Goal: Information Seeking & Learning: Learn about a topic

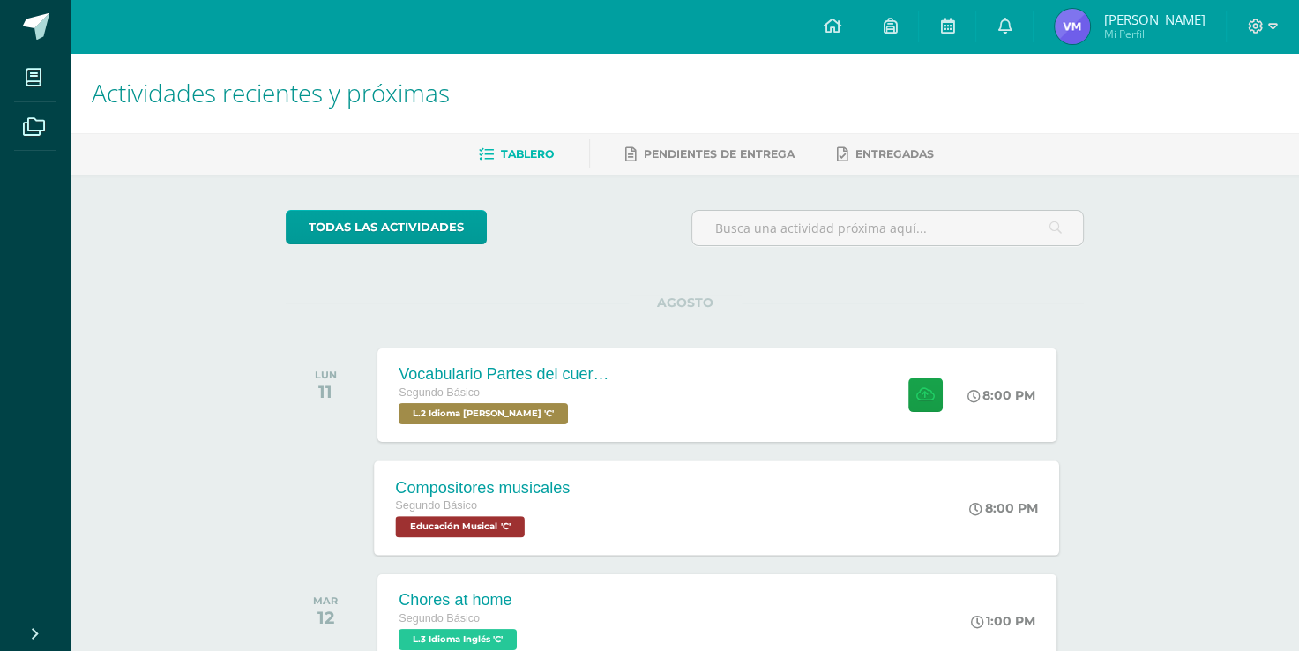
click at [818, 538] on div "Compositores musicales Segundo Básico Educación Musical 'C' 8:00 PM Compositore…" at bounding box center [717, 507] width 685 height 94
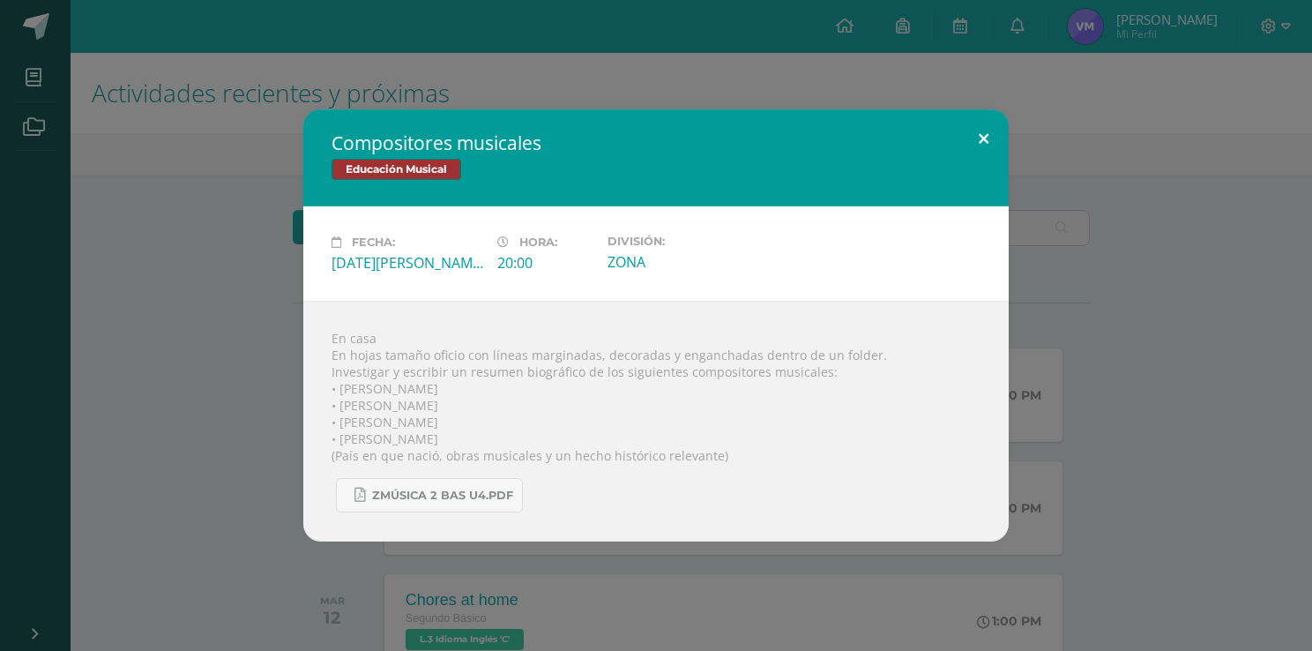
click at [974, 142] on button at bounding box center [983, 139] width 50 height 60
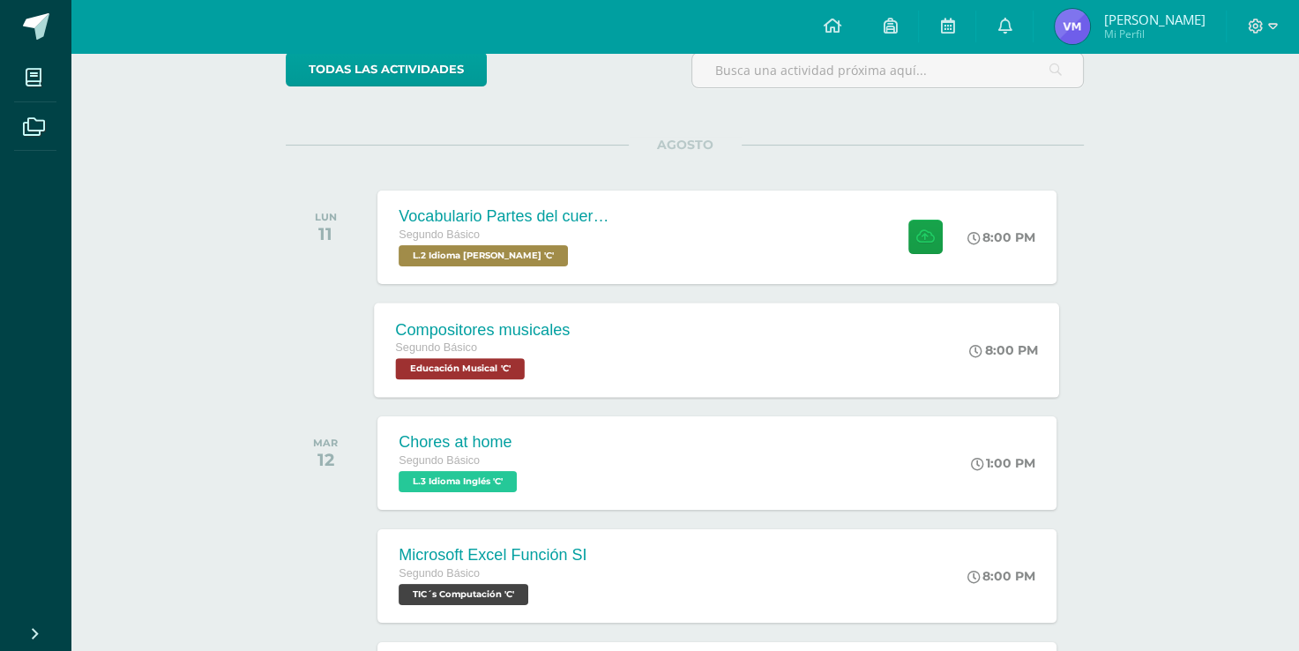
scroll to position [176, 0]
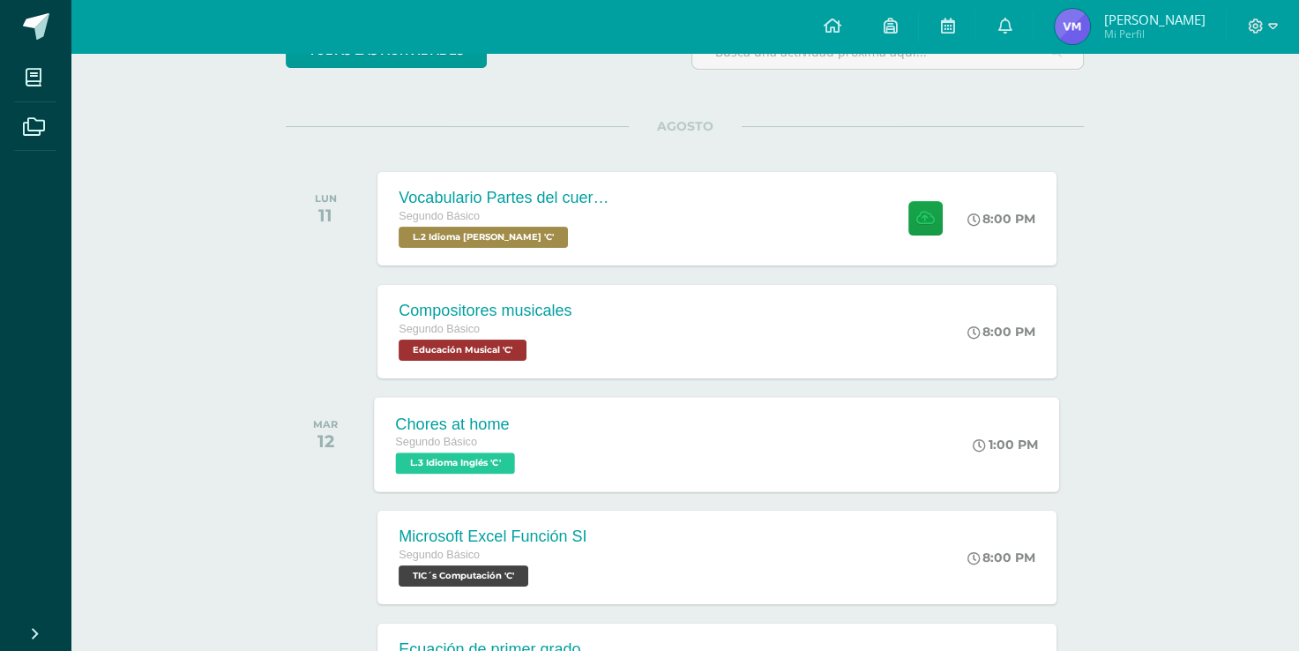
click at [853, 458] on div "Chores at home Segundo Básico L.3 Idioma Inglés 'C' 1:00 PM Chores at home L.3 …" at bounding box center [717, 444] width 685 height 94
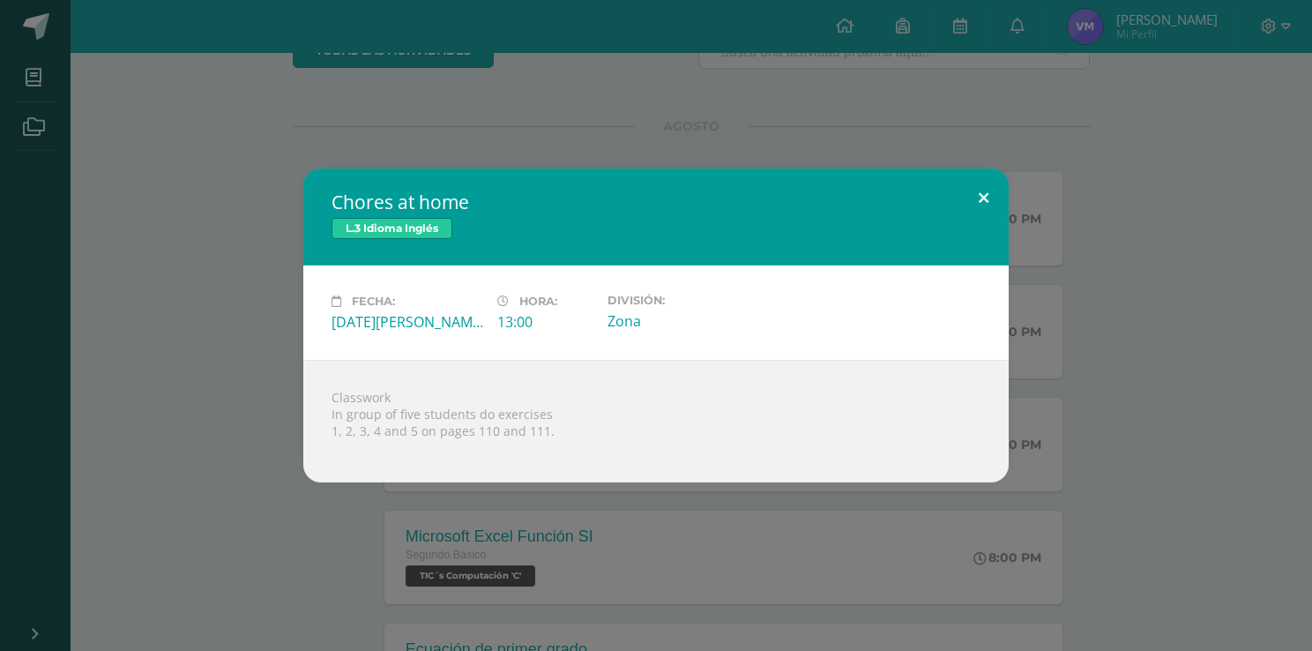
click at [975, 204] on button at bounding box center [983, 198] width 50 height 60
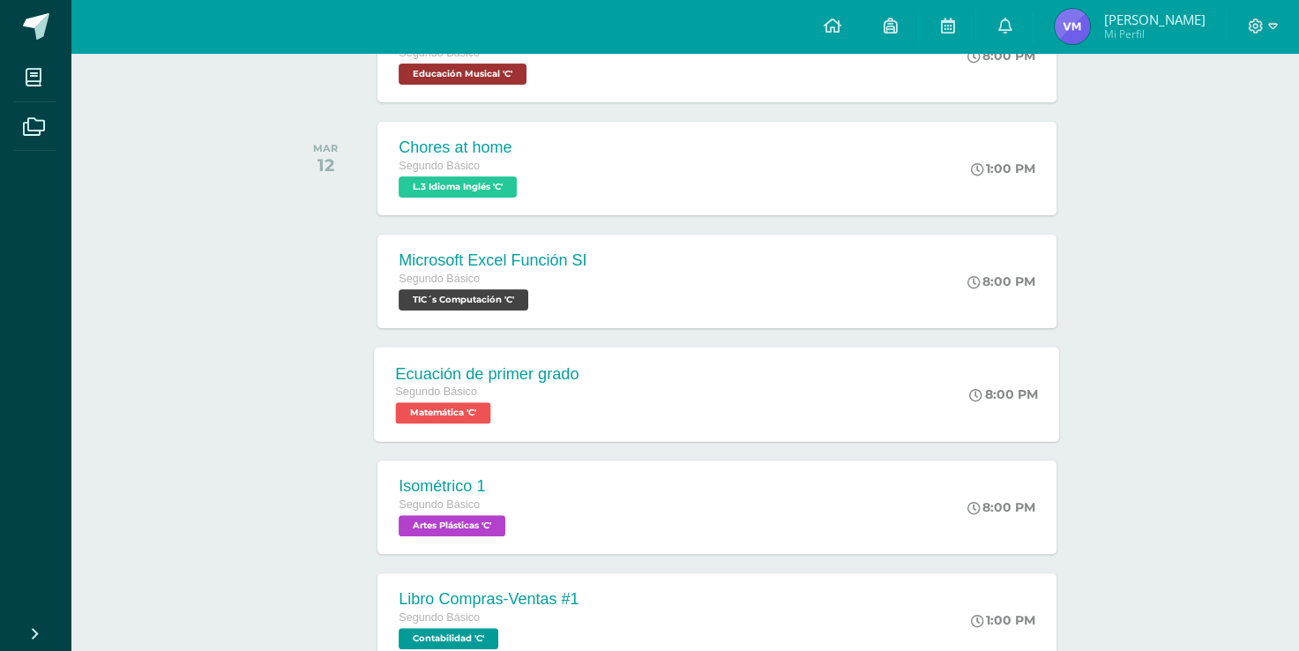
scroll to position [529, 0]
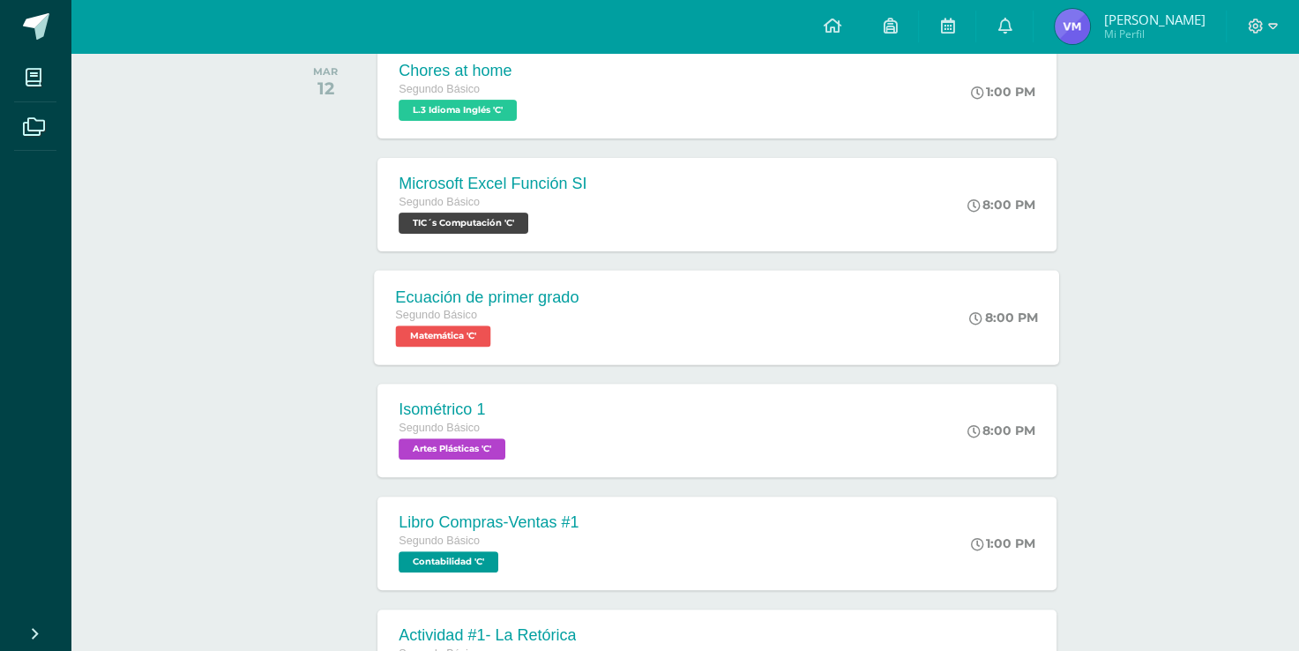
click at [945, 328] on div "Ecuación de primer grado Segundo Básico Matemática 'C' 8:00 PM Ecuación de prim…" at bounding box center [717, 317] width 685 height 94
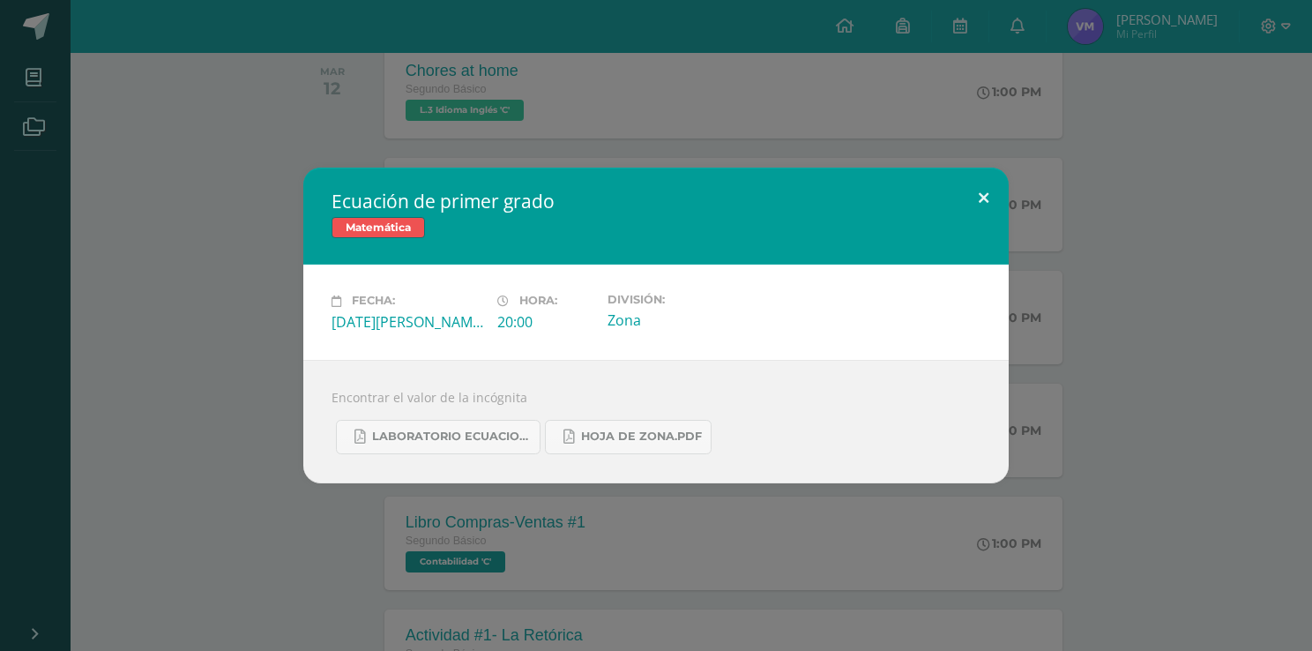
click at [978, 197] on button at bounding box center [983, 198] width 50 height 60
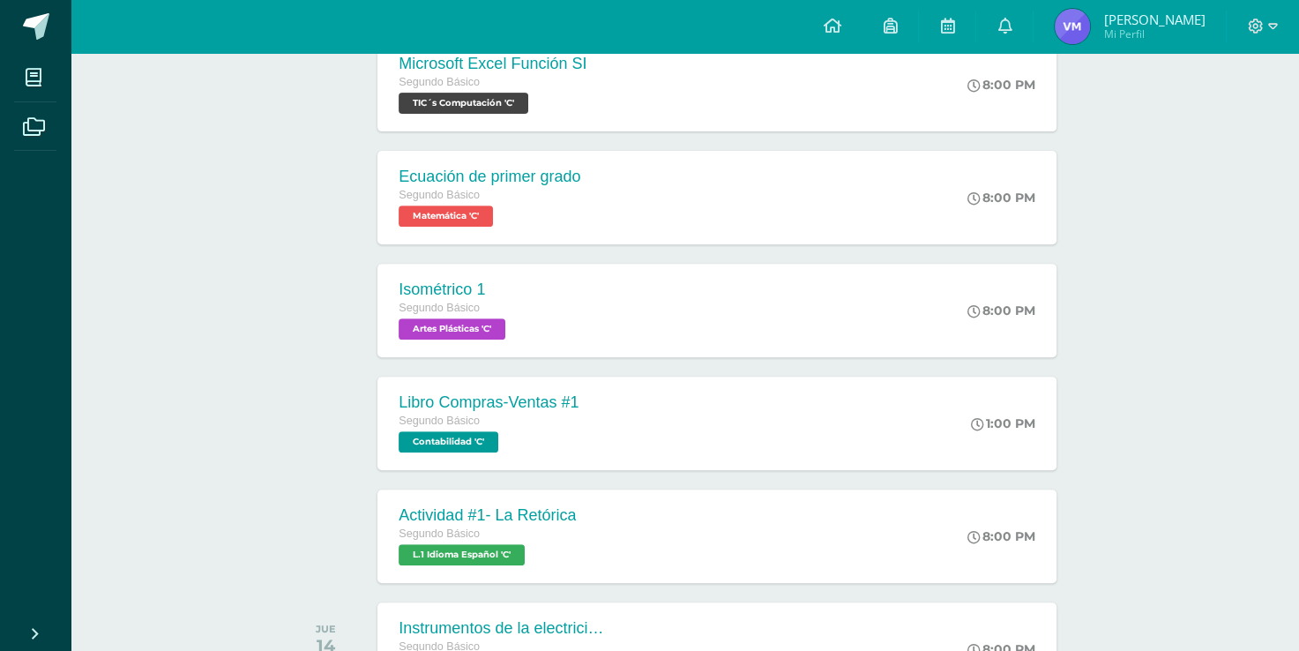
scroll to position [970, 0]
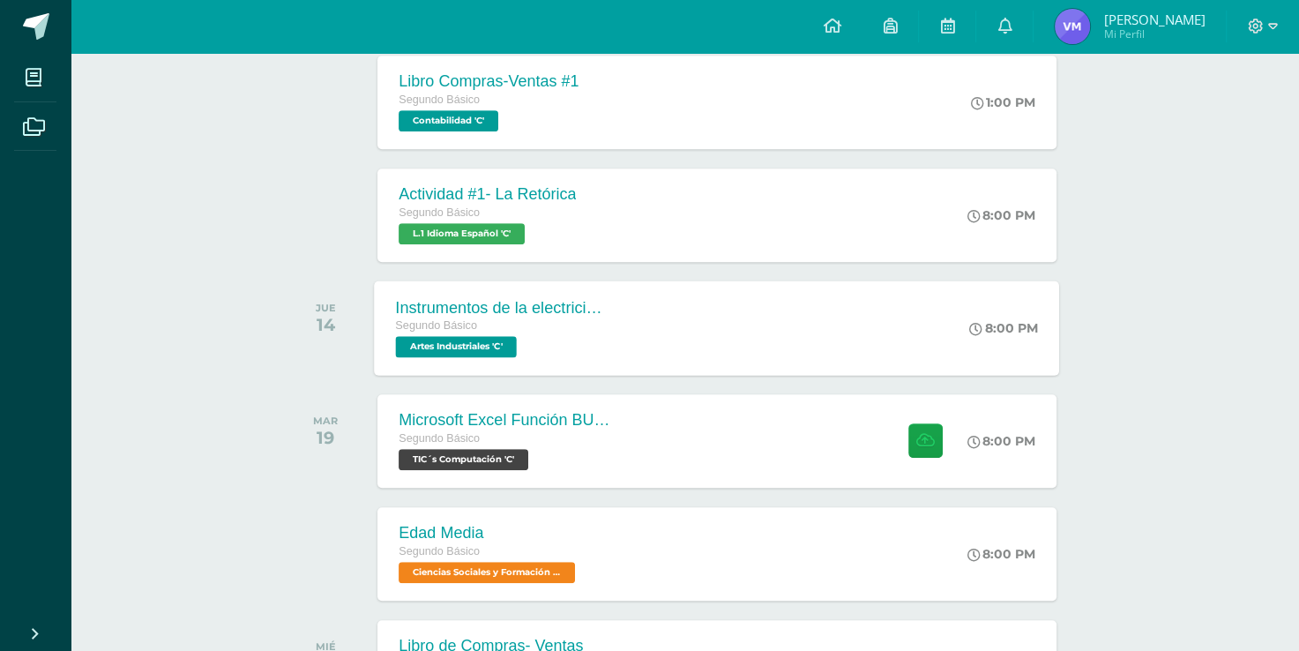
click at [832, 356] on div "Instrumentos de la electricidad Segundo Básico Artes Industriales 'C' 8:00 PM I…" at bounding box center [717, 327] width 685 height 94
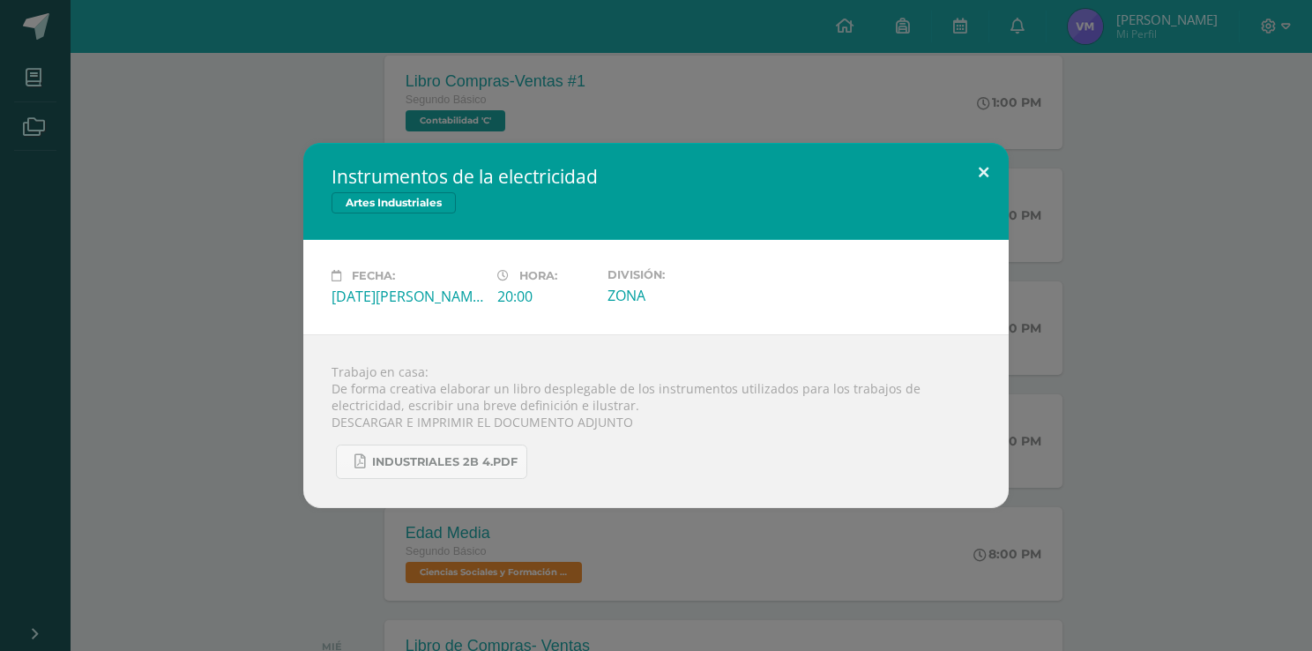
click at [983, 150] on button at bounding box center [983, 173] width 50 height 60
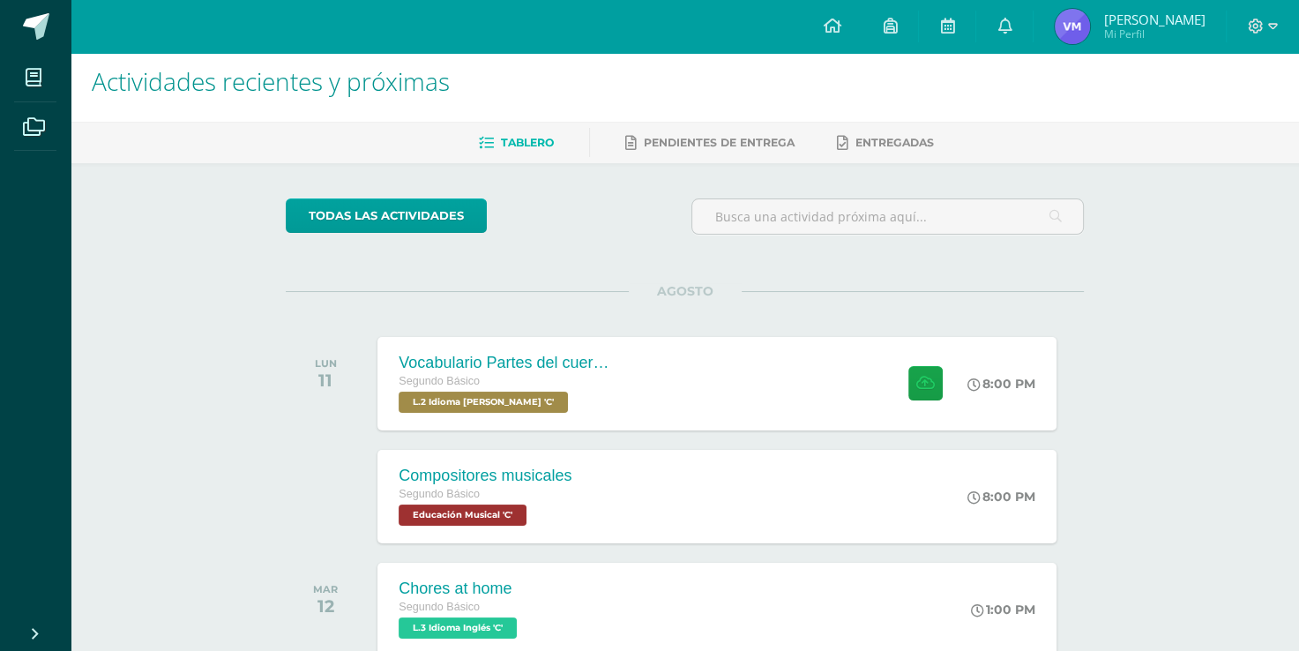
scroll to position [0, 0]
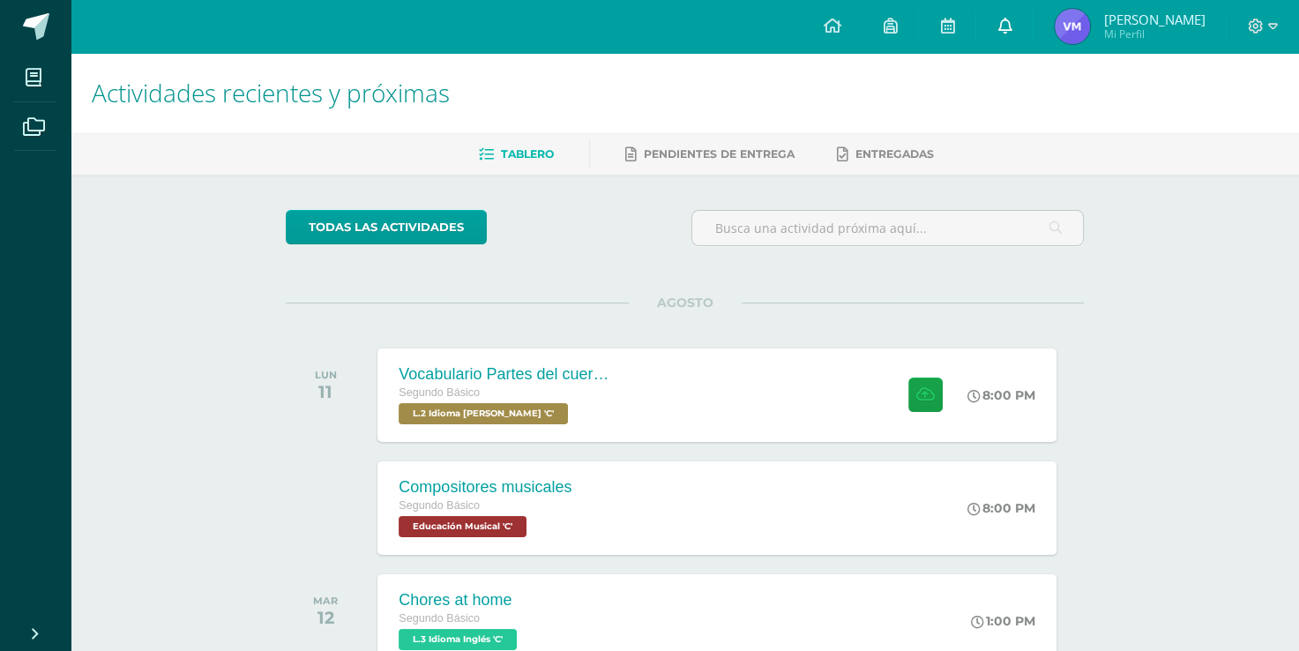
click at [1011, 31] on icon at bounding box center [1004, 26] width 14 height 16
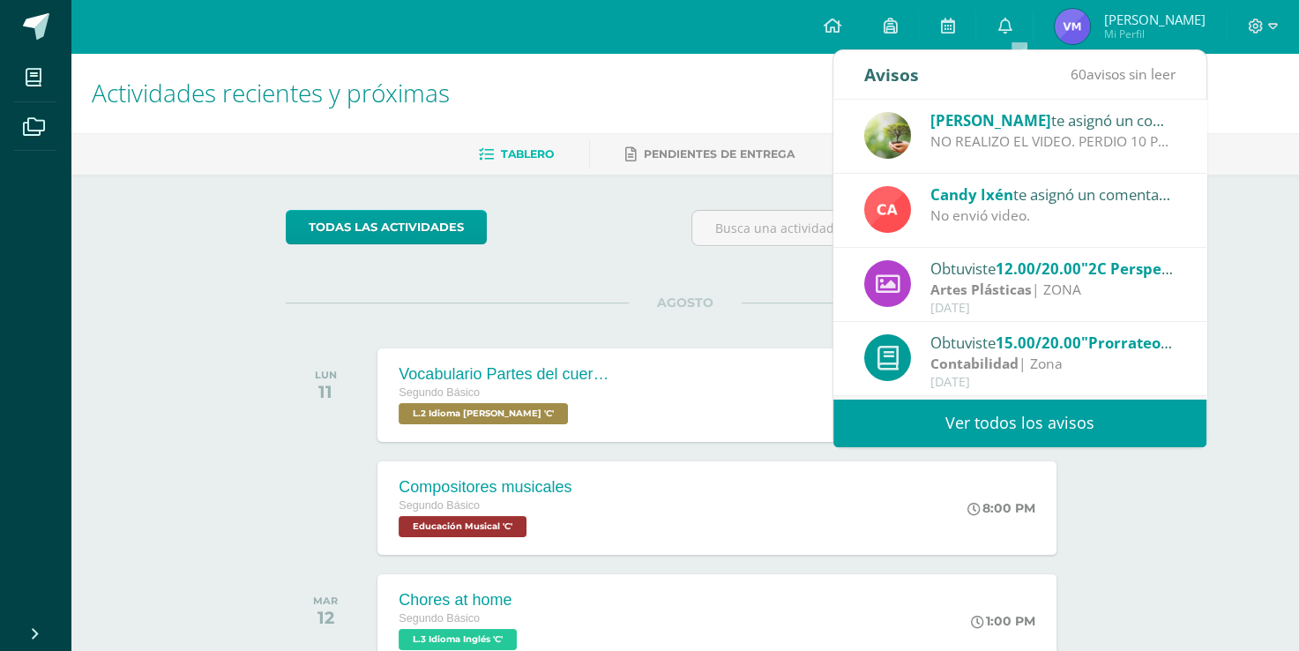
click at [1175, 256] on div "Obtuviste 12.00/20.00 "2C Perspectiva 3" en Artes Plásticas Artes Plásticas | […" at bounding box center [1019, 285] width 373 height 74
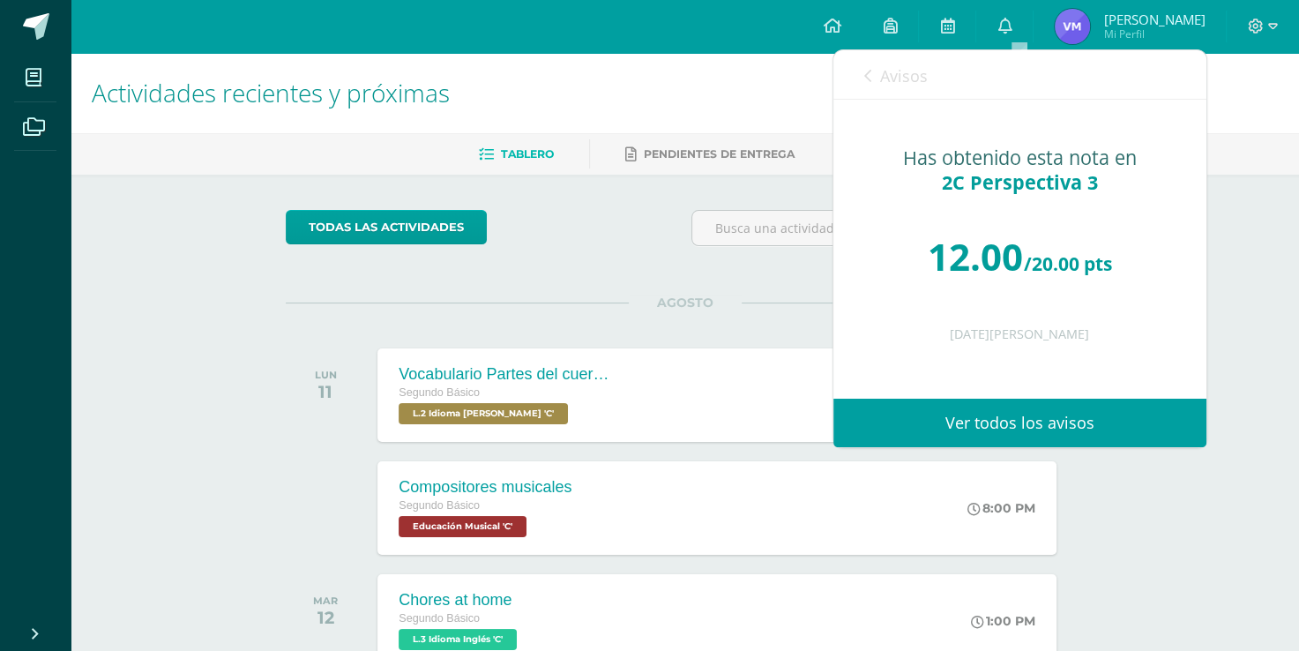
click at [877, 75] on link "Avisos" at bounding box center [895, 75] width 63 height 50
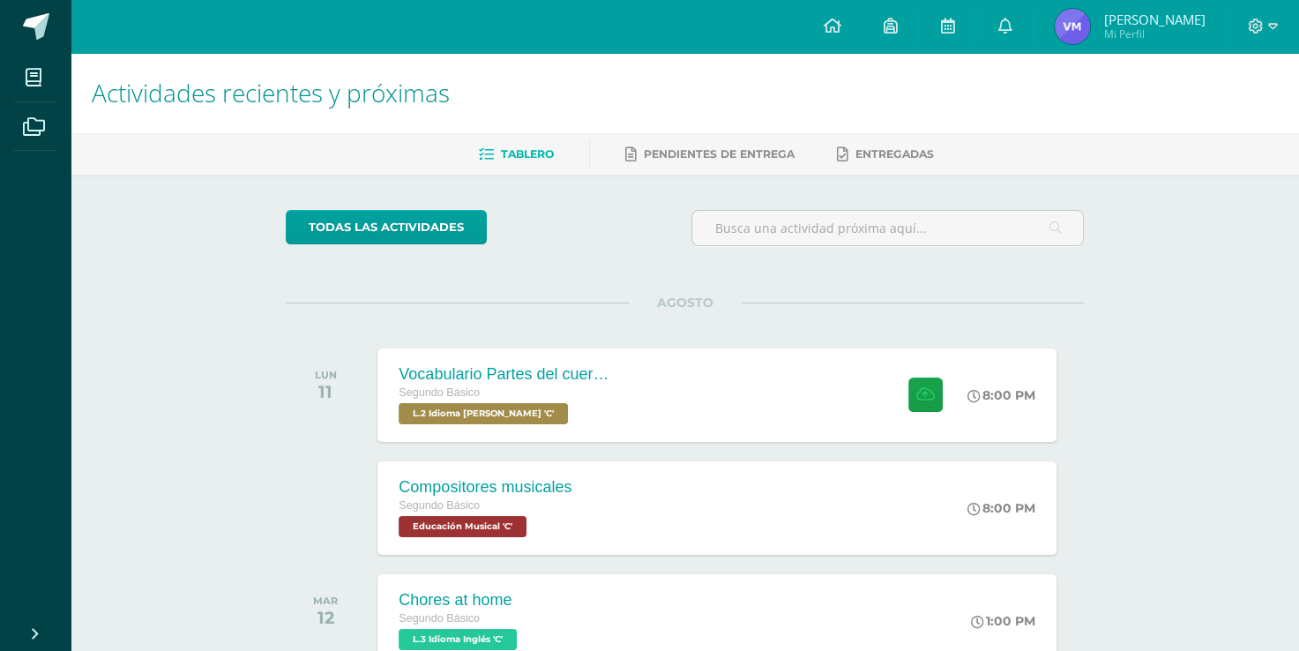
click at [536, 233] on div "todas las Actividades" at bounding box center [448, 235] width 339 height 50
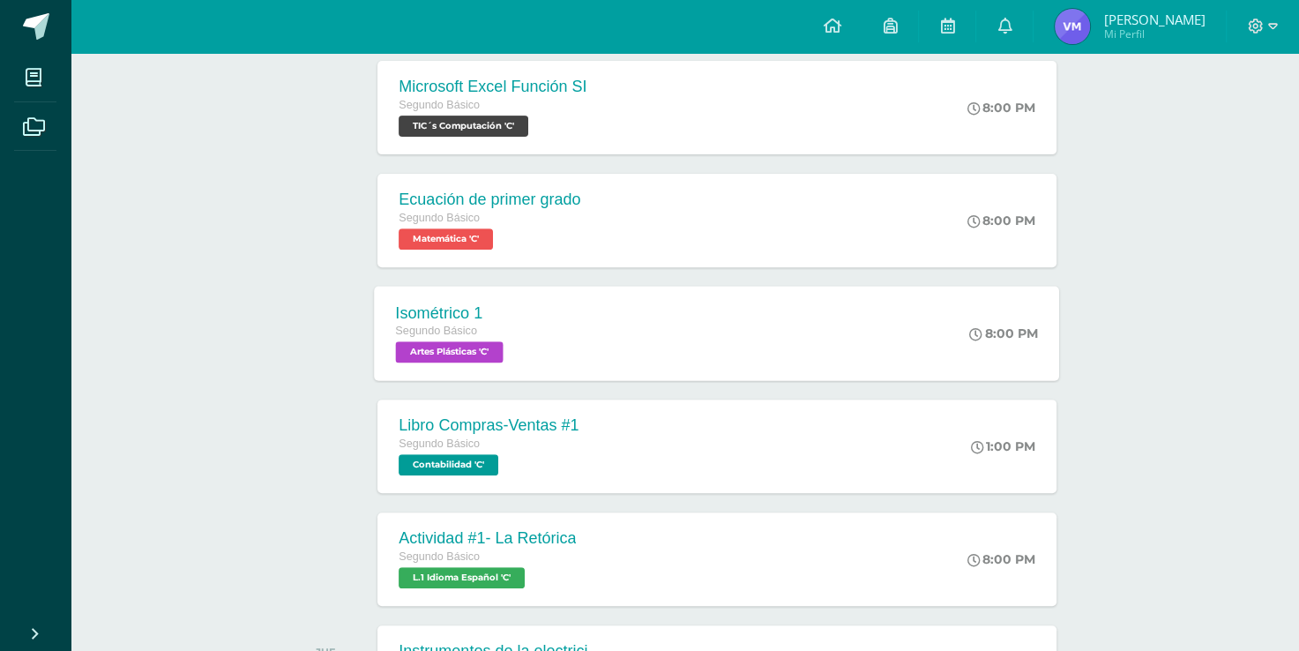
scroll to position [659, 0]
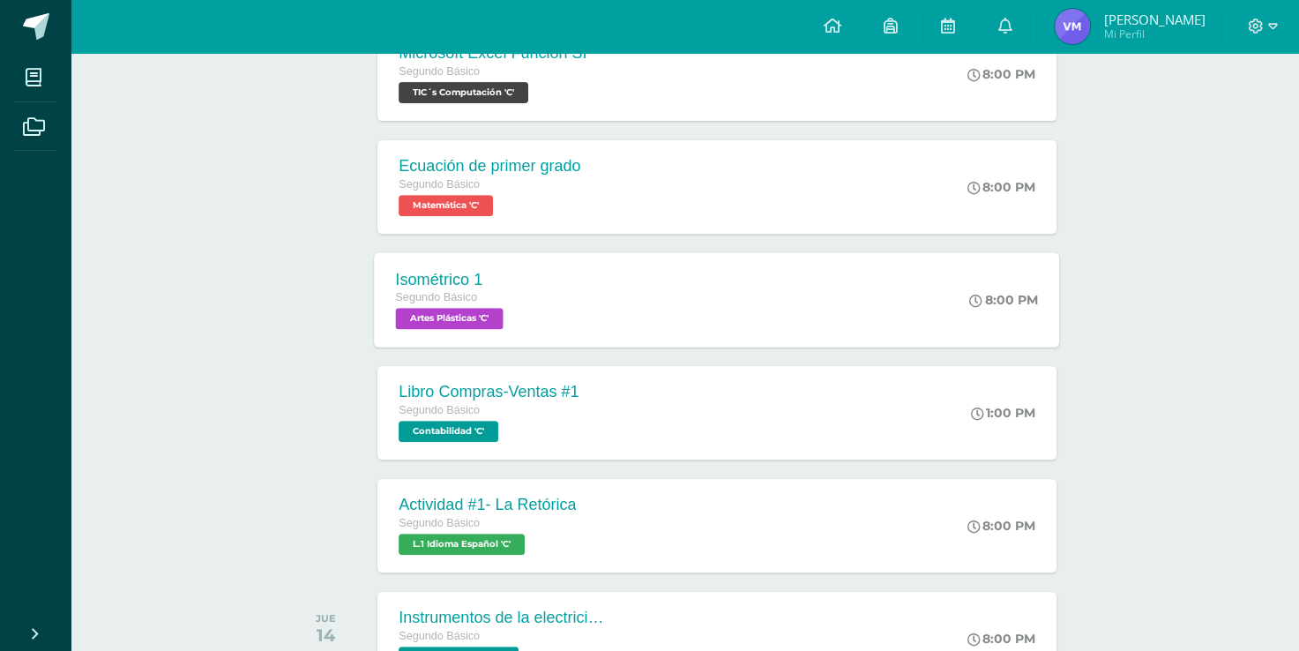
click at [750, 314] on div "Isométrico 1 Segundo Básico Artes Plásticas 'C' 8:00 PM Isométrico 1 Artes Plás…" at bounding box center [717, 299] width 685 height 94
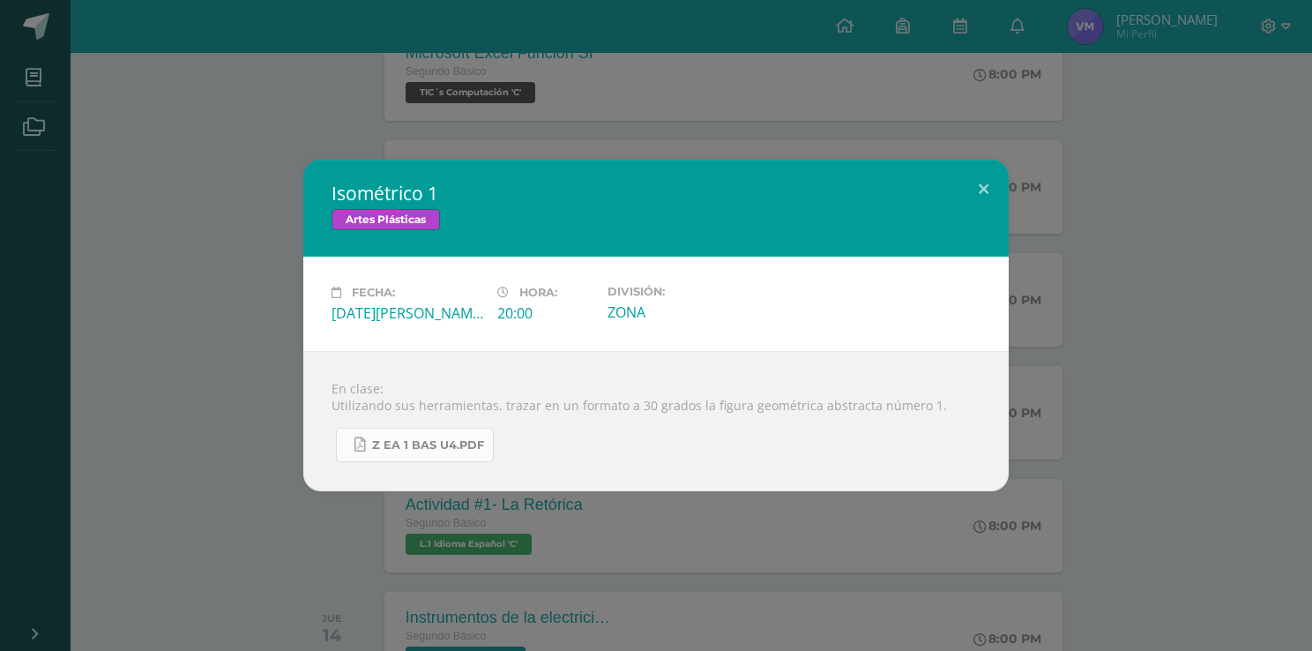
click at [466, 446] on span "Z eA 1 Bas U4.pdf" at bounding box center [428, 445] width 112 height 14
click at [980, 188] on button at bounding box center [983, 190] width 50 height 60
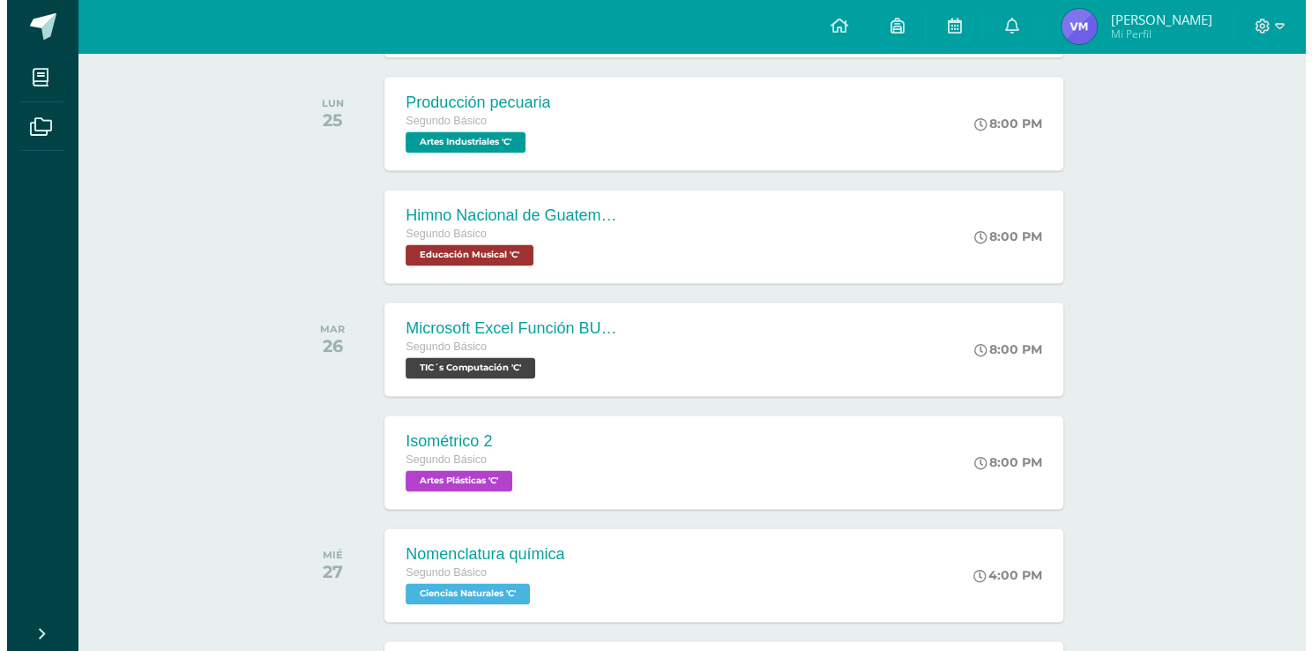
scroll to position [2335, 0]
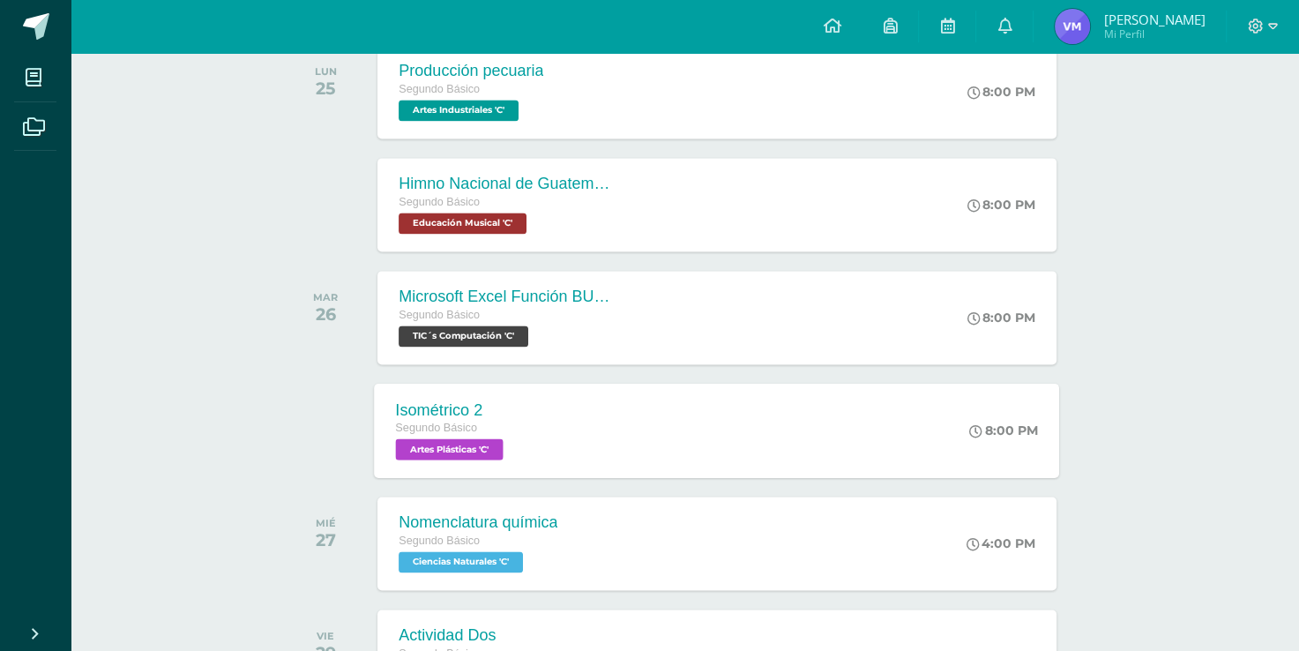
click at [846, 425] on div "Isométrico 2 Segundo Básico Artes Plásticas 'C' 8:00 PM Isométrico 2 Artes Plás…" at bounding box center [717, 430] width 685 height 94
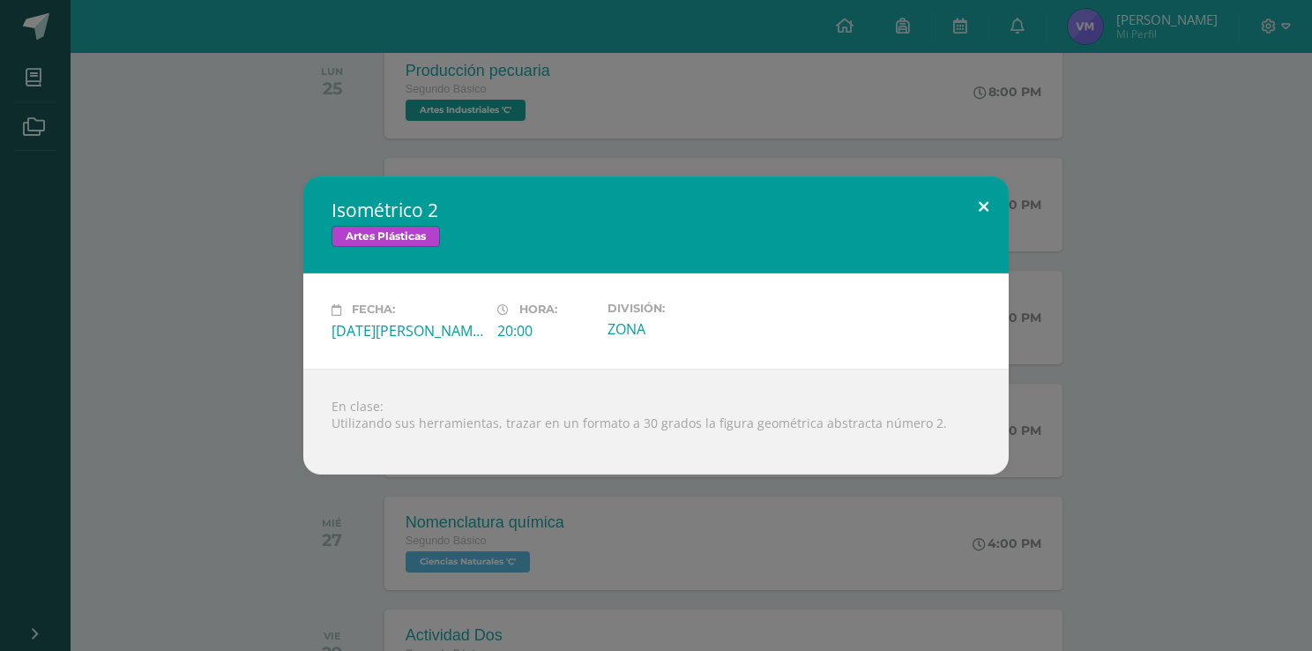
click at [982, 207] on button at bounding box center [983, 206] width 50 height 60
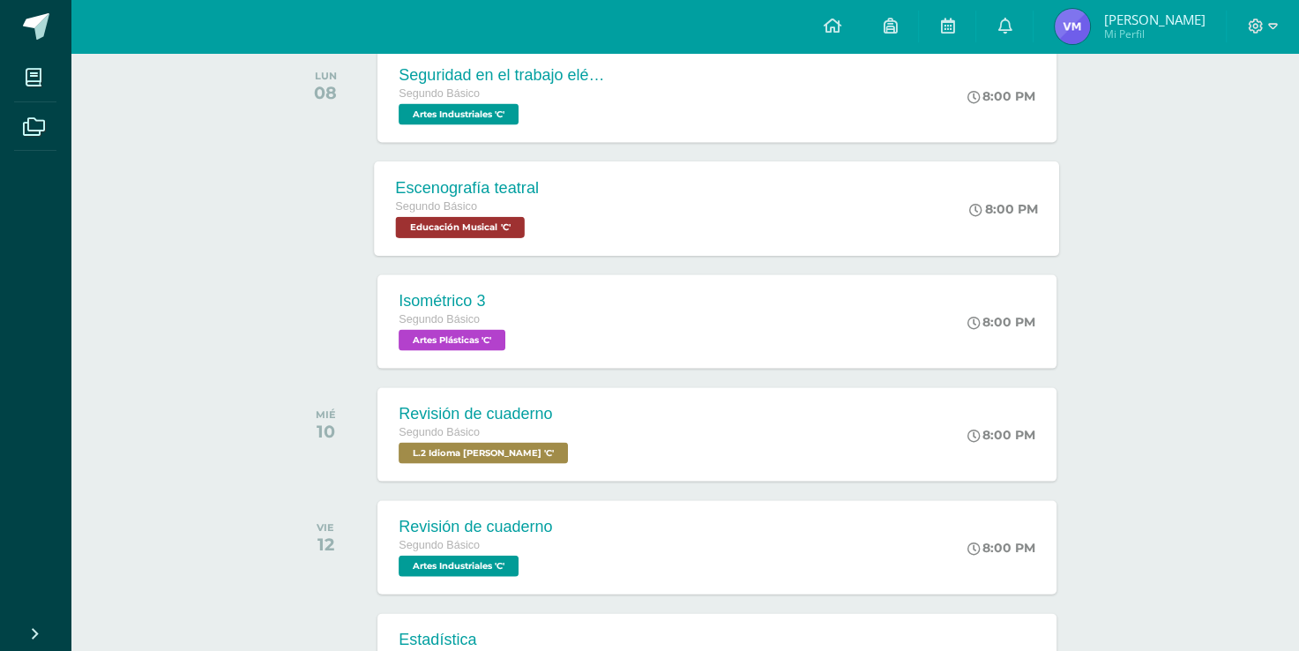
scroll to position [3569, 0]
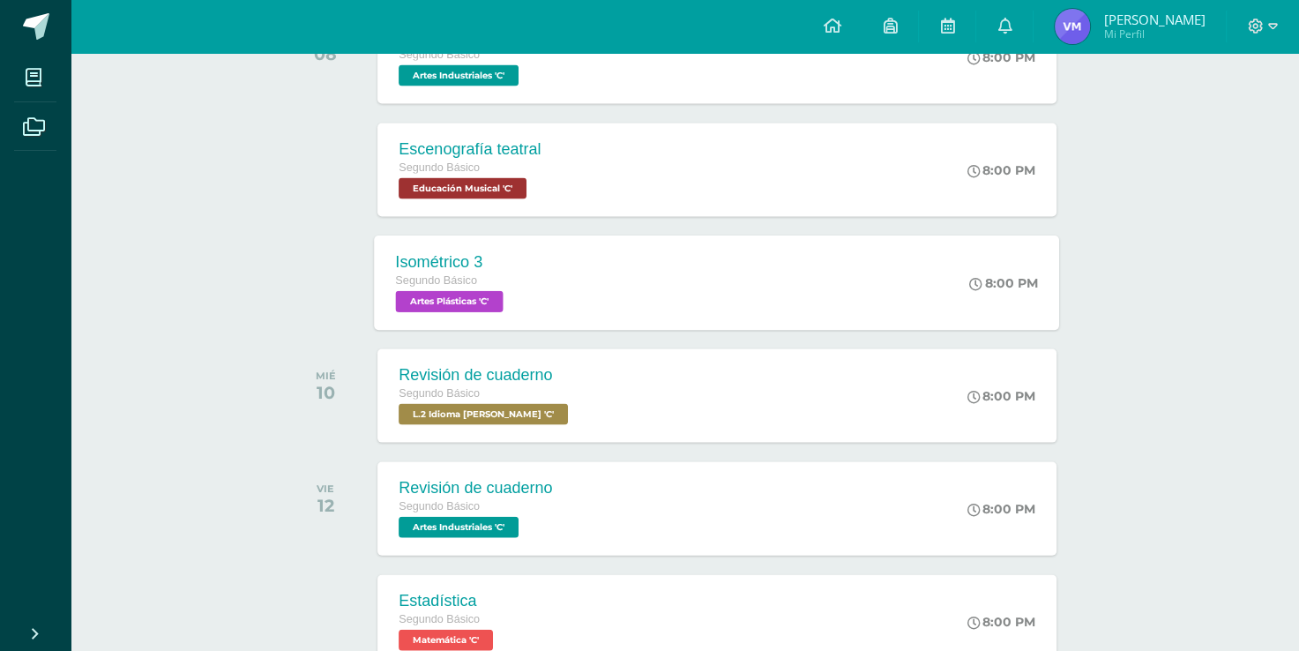
click at [858, 286] on div "Isométrico 3 Segundo Básico Artes Plásticas 'C' 8:00 PM Isométrico 3 Artes Plás…" at bounding box center [717, 282] width 685 height 94
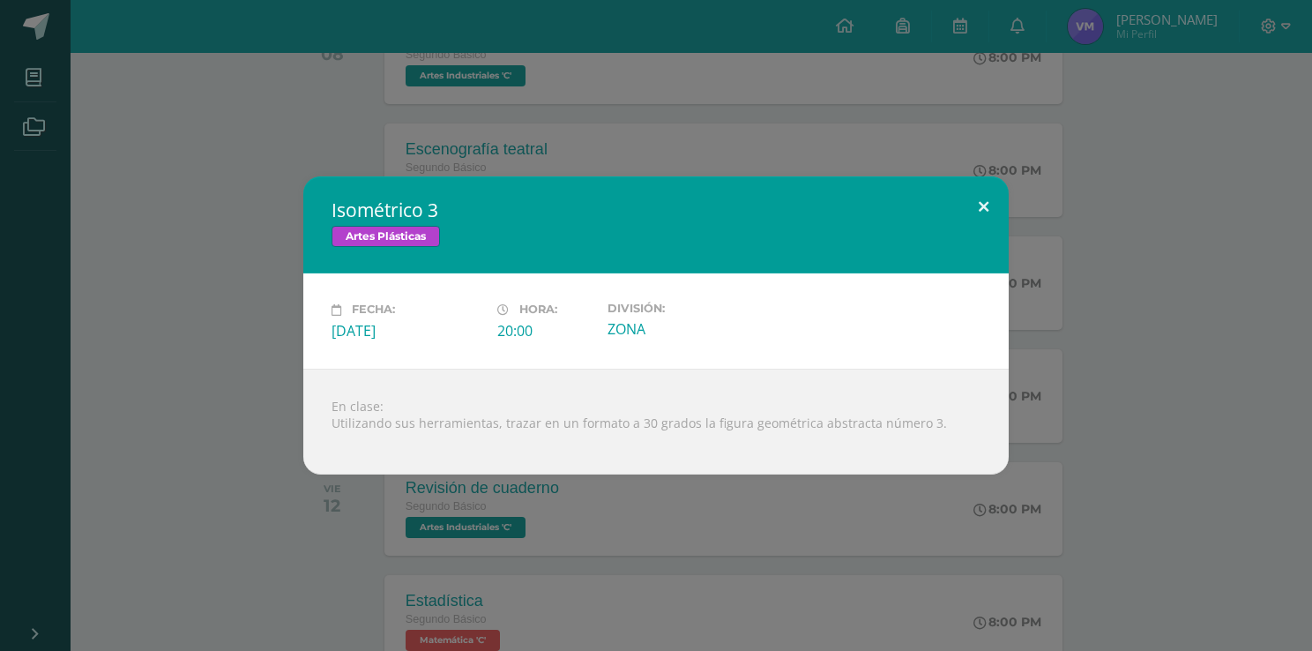
click at [987, 213] on button at bounding box center [983, 206] width 50 height 60
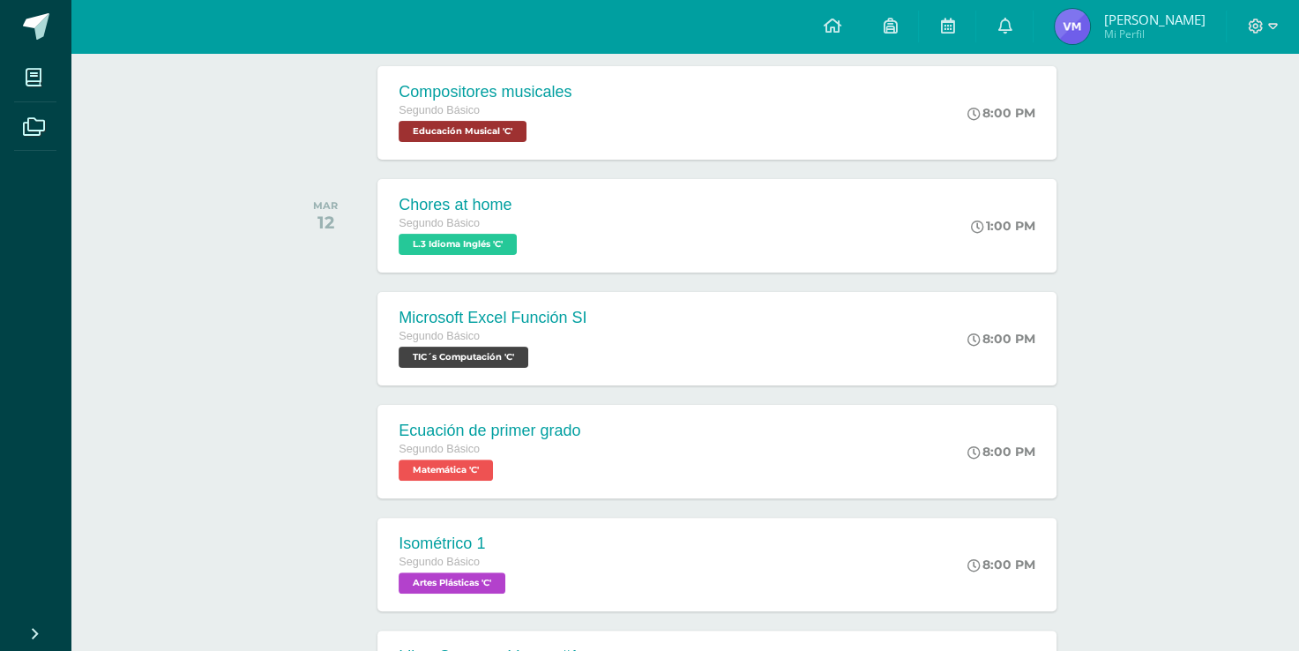
scroll to position [0, 0]
